Goal: Task Accomplishment & Management: Complete application form

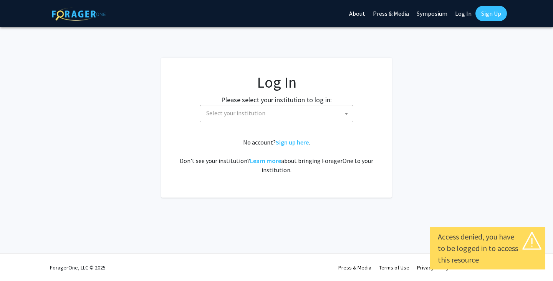
select select
click at [346, 116] on span at bounding box center [347, 113] width 8 height 17
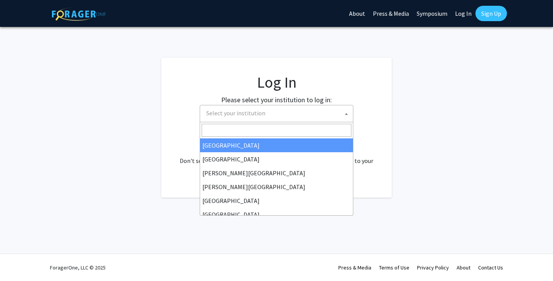
click at [291, 126] on input "Search" at bounding box center [277, 130] width 150 height 13
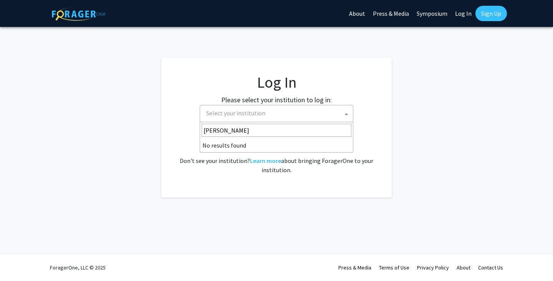
type input "cornell"
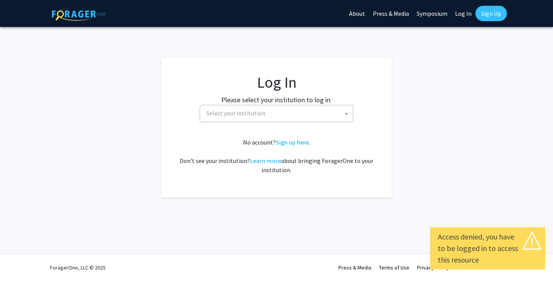
select select
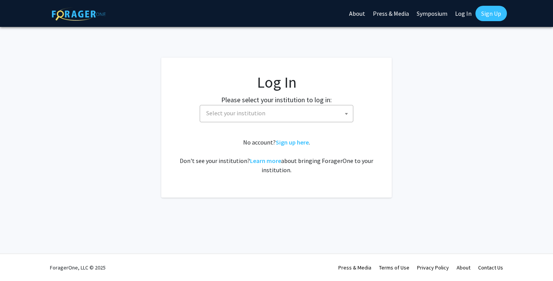
select select
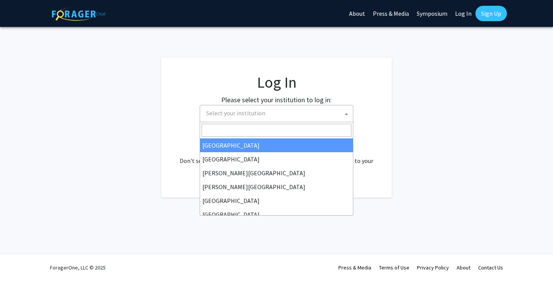
click at [350, 111] on span at bounding box center [347, 113] width 8 height 17
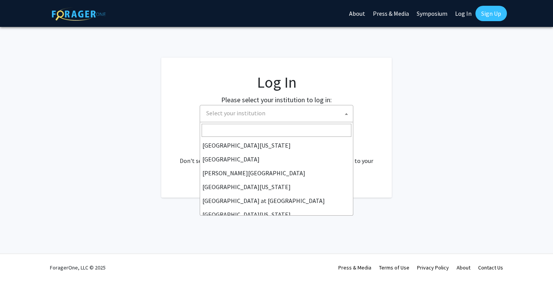
scroll to position [269, 0]
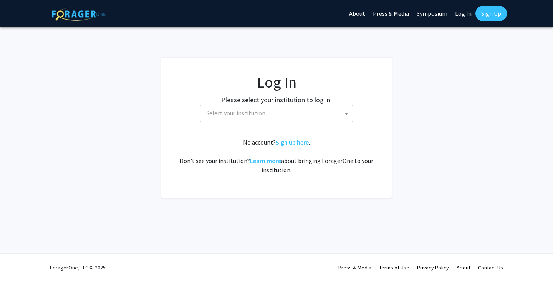
click at [503, 213] on div "Skip navigation About Press & Media Symposium Log In Sign Up Complete your prof…" at bounding box center [276, 140] width 553 height 281
click at [300, 143] on link "Sign up here" at bounding box center [292, 142] width 33 height 8
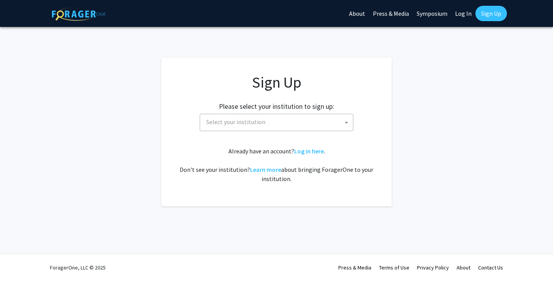
click at [231, 124] on span "Select your institution" at bounding box center [235, 122] width 59 height 8
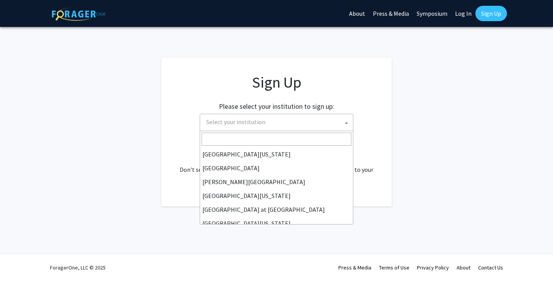
scroll to position [269, 0]
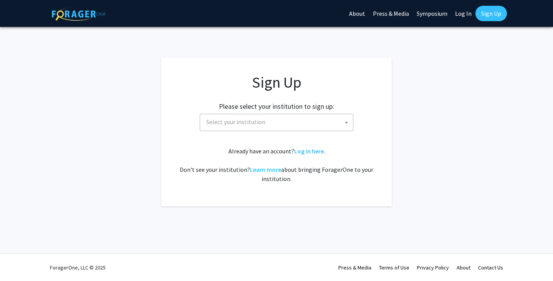
click at [479, 157] on app-signup "Sign Up Please select your institution to sign up: Baylor University Brandeis U…" at bounding box center [276, 132] width 553 height 149
